Goal: Transaction & Acquisition: Purchase product/service

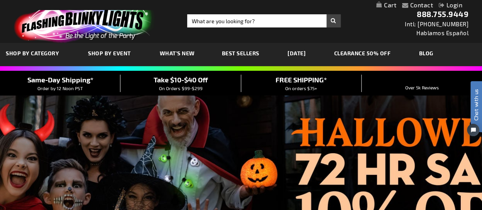
click at [120, 54] on span "Shop By Event" at bounding box center [109, 53] width 43 height 7
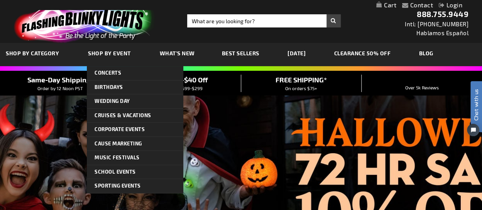
click at [130, 101] on link "Wedding Day" at bounding box center [135, 101] width 97 height 14
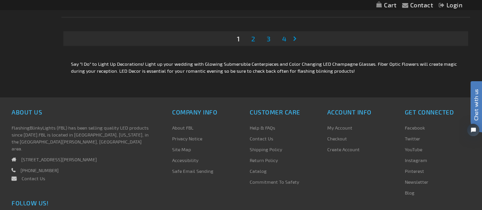
scroll to position [2512, 0]
click at [252, 39] on span "2" at bounding box center [253, 38] width 4 height 8
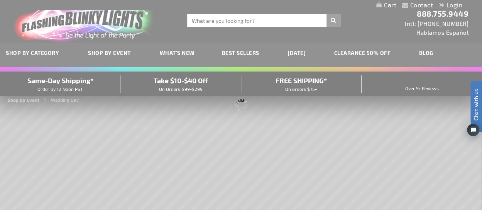
scroll to position [0, 0]
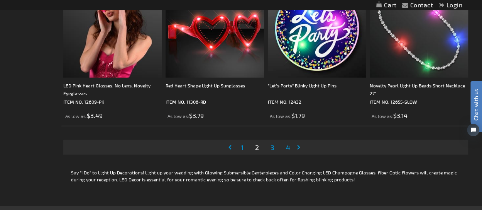
scroll to position [2403, 0]
click at [300, 144] on link "Page Next" at bounding box center [301, 147] width 8 height 12
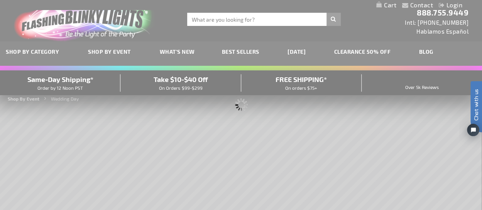
scroll to position [0, 0]
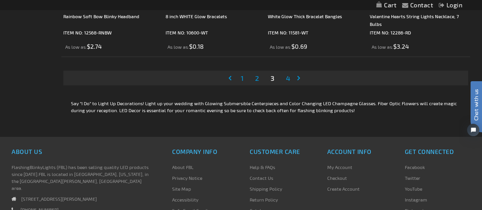
scroll to position [2471, 0]
click at [289, 79] on span "4" at bounding box center [288, 79] width 4 height 8
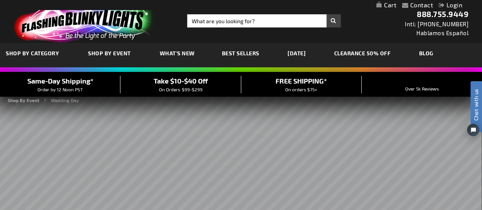
click at [125, 56] on link "Shop By Event" at bounding box center [110, 53] width 56 height 27
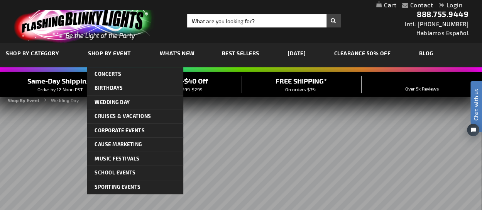
click at [129, 99] on link "Wedding Day" at bounding box center [135, 102] width 97 height 14
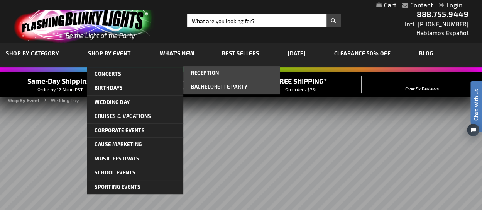
click at [216, 70] on span "Reception" at bounding box center [205, 73] width 28 height 6
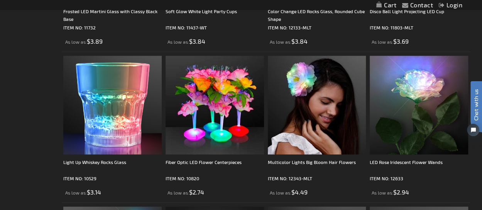
scroll to position [1911, 0]
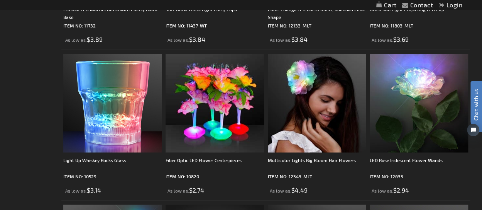
click at [234, 90] on img at bounding box center [215, 103] width 98 height 98
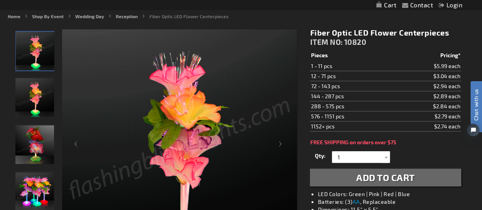
scroll to position [94, 0]
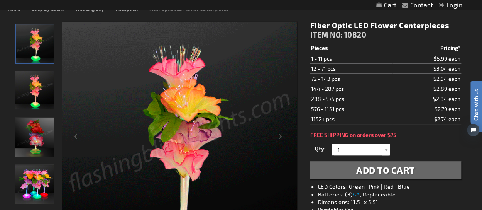
click at [384, 148] on div at bounding box center [386, 150] width 8 height 12
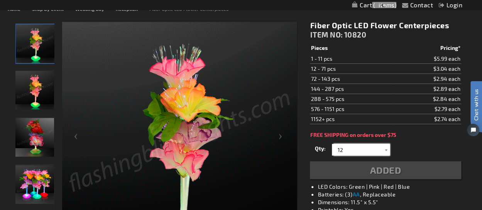
type input "12"
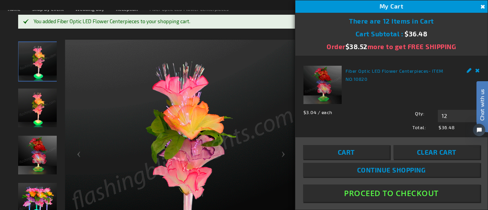
click at [482, 6] on button "Close" at bounding box center [482, 7] width 8 height 8
